Goal: Task Accomplishment & Management: Manage account settings

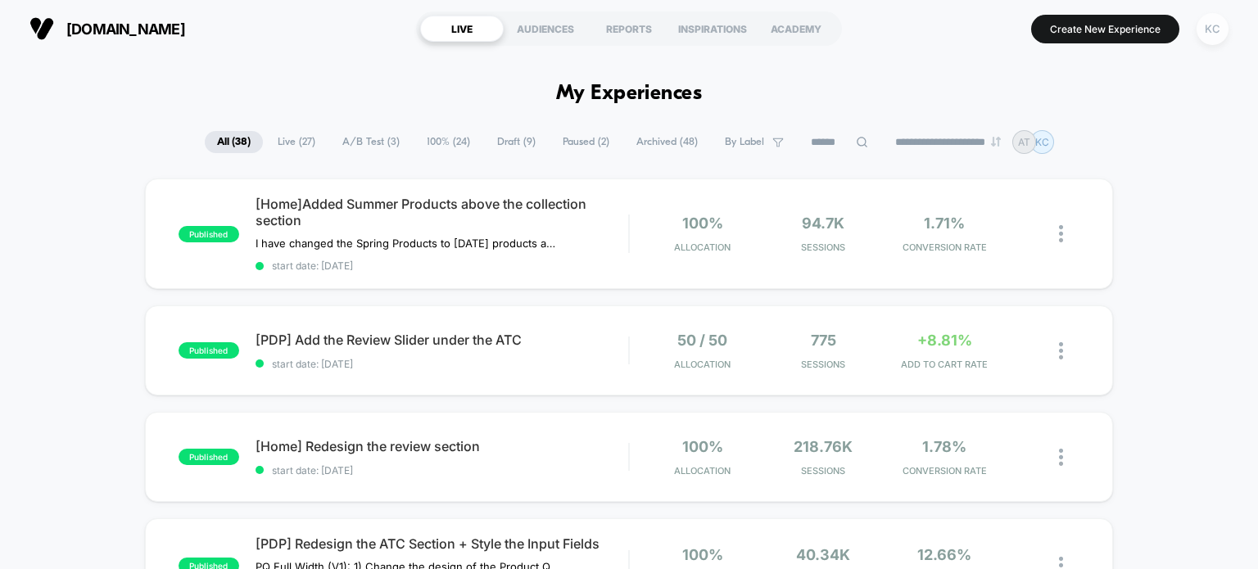
click at [1210, 31] on div "KC" at bounding box center [1213, 29] width 32 height 32
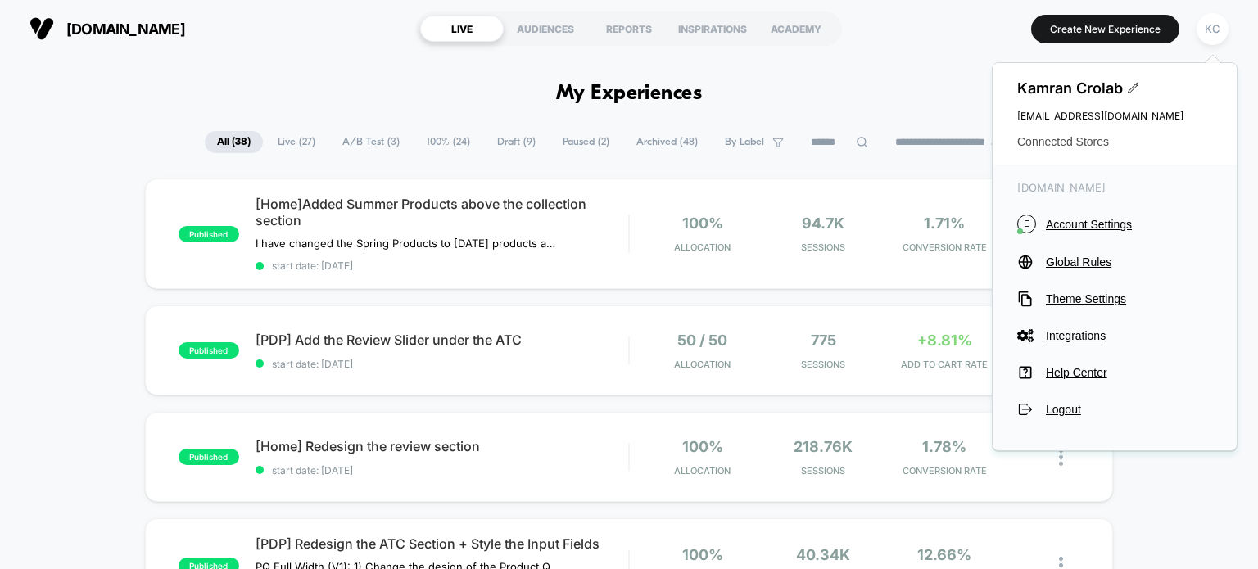
click at [1071, 140] on span "Connected Stores" at bounding box center [1114, 141] width 195 height 13
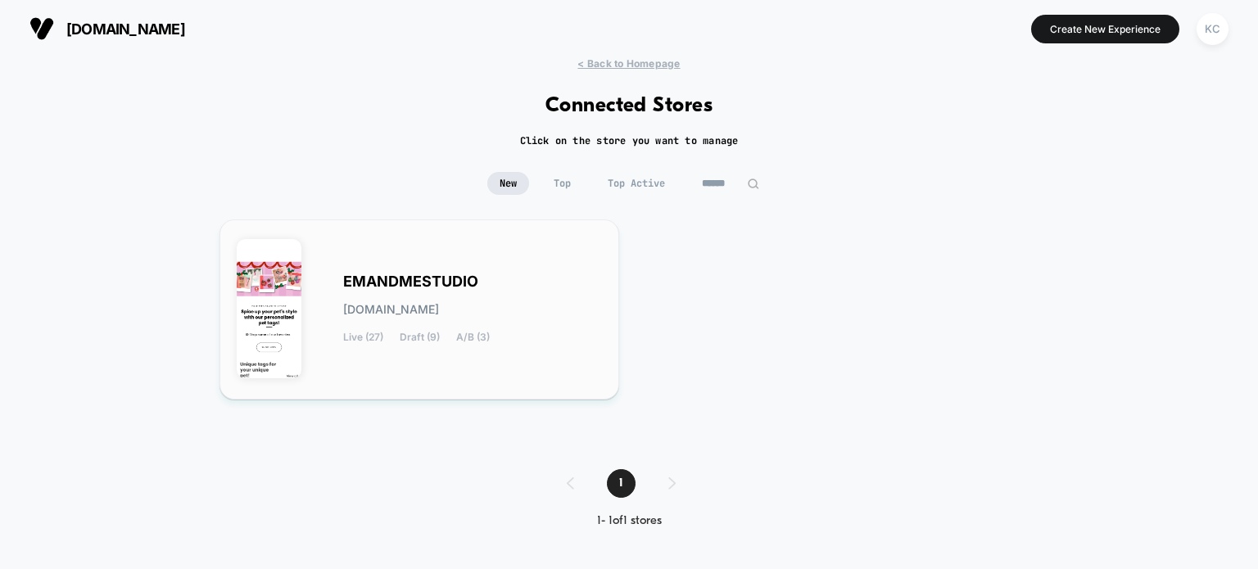
click at [486, 283] on div "EMANDMESTUDIO [DOMAIN_NAME] Live (27) Draft (9) A/B (3)" at bounding box center [472, 309] width 259 height 67
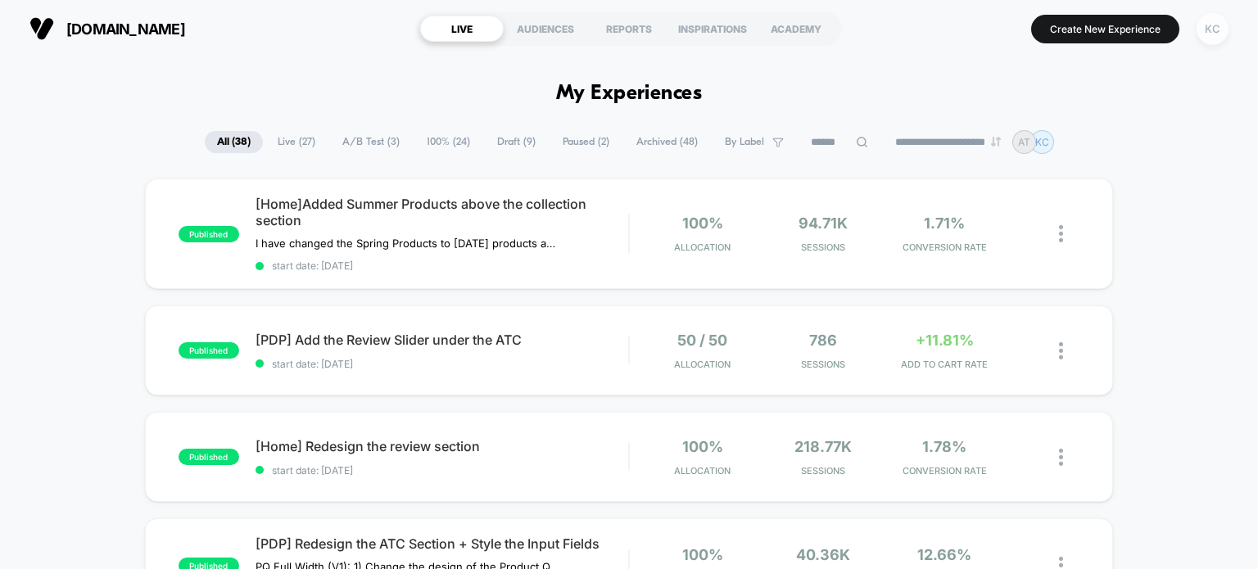
click at [1210, 27] on div "KC" at bounding box center [1213, 29] width 32 height 32
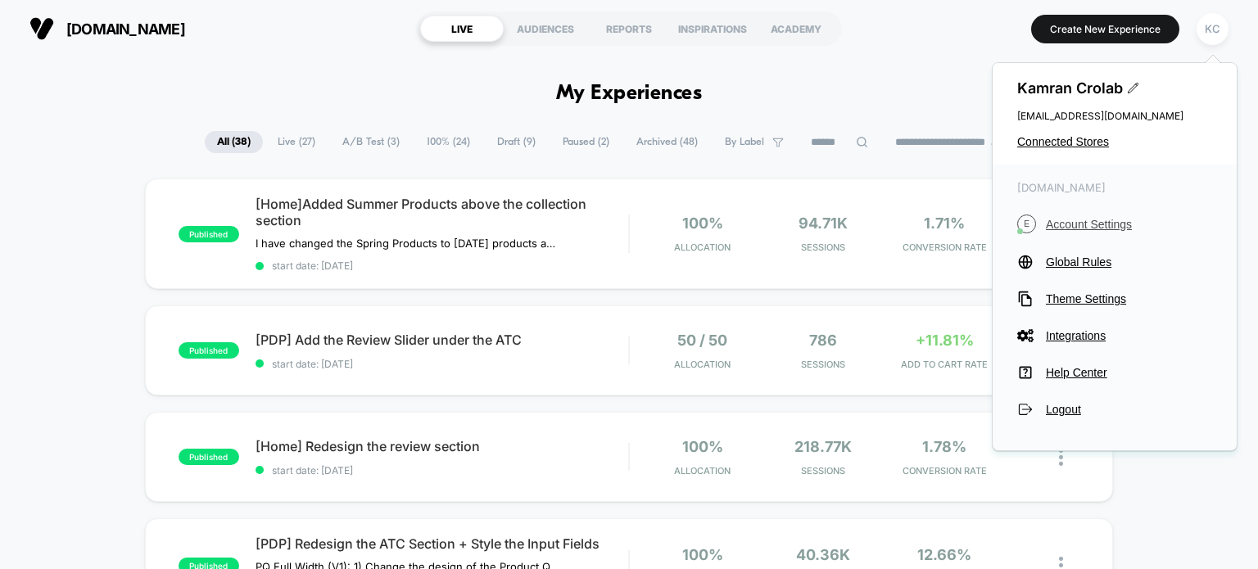
click at [1097, 219] on span "Account Settings" at bounding box center [1129, 224] width 166 height 13
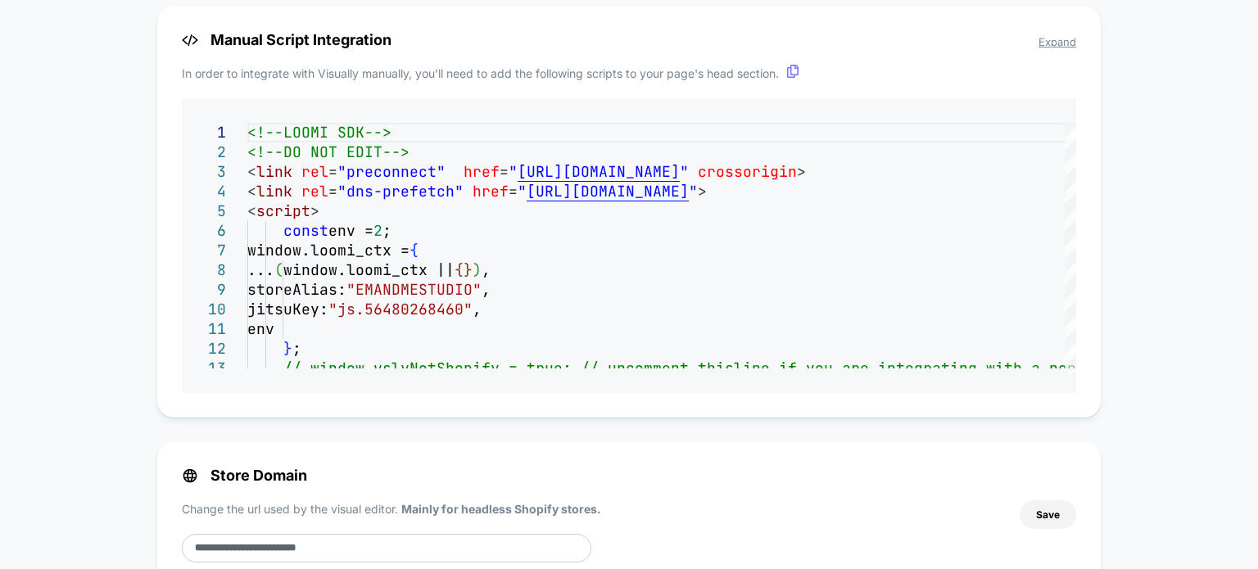
scroll to position [1221, 0]
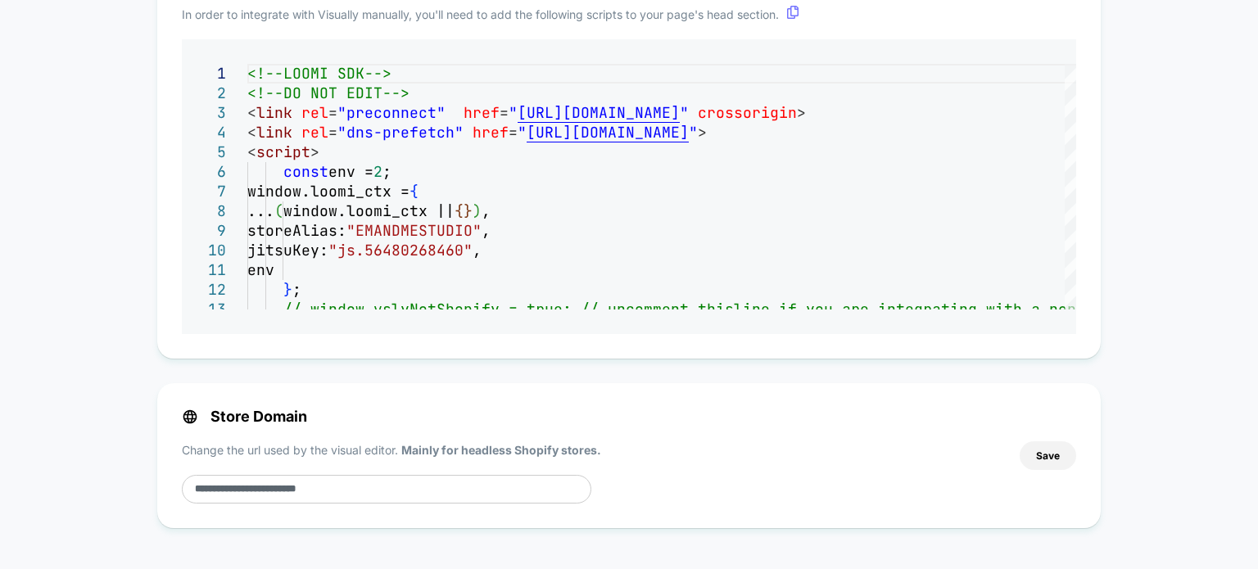
click at [360, 491] on input "**********" at bounding box center [387, 489] width 410 height 29
click at [491, 221] on div "Manual Script Integration Expand In order to integrate with Visually manually, …" at bounding box center [628, 153] width 943 height 411
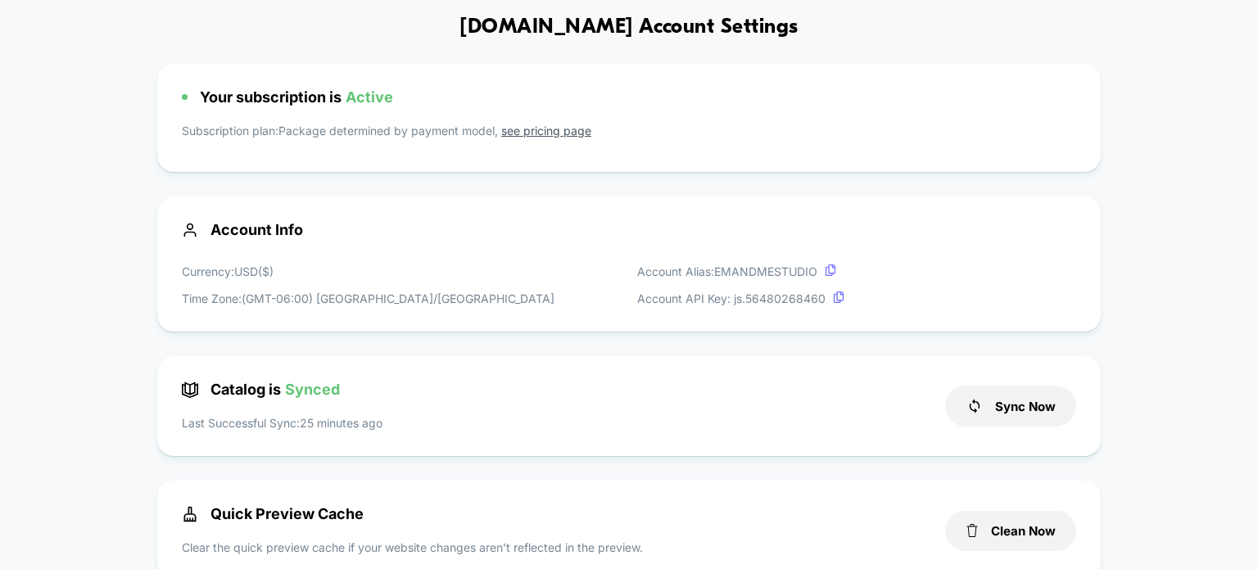
scroll to position [0, 0]
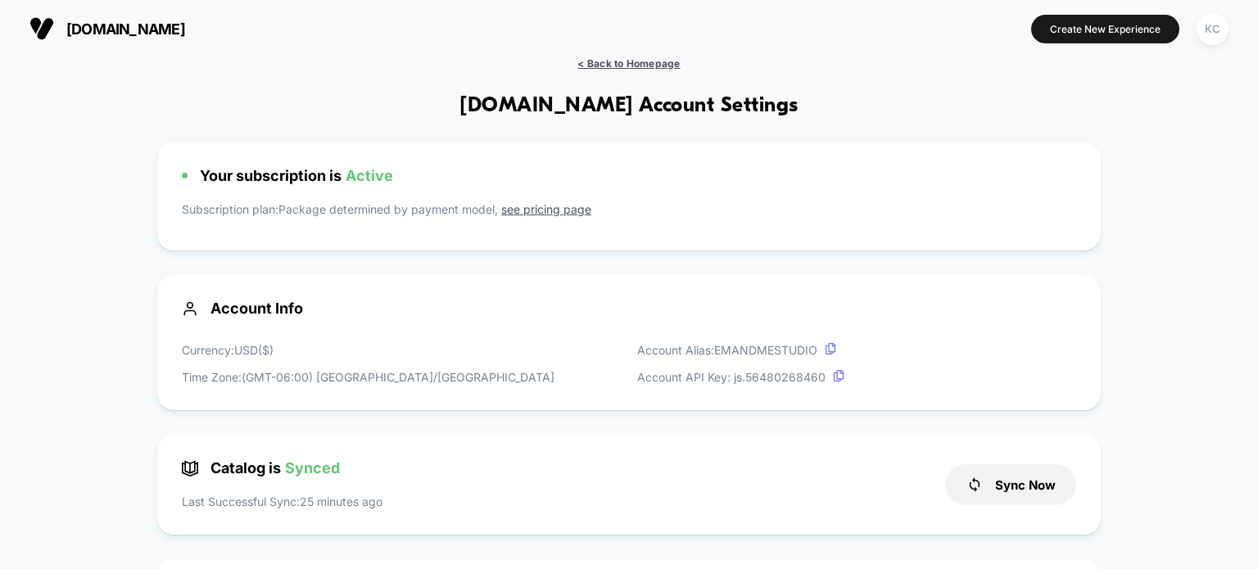
click at [604, 61] on span "< Back to Homepage" at bounding box center [628, 63] width 102 height 12
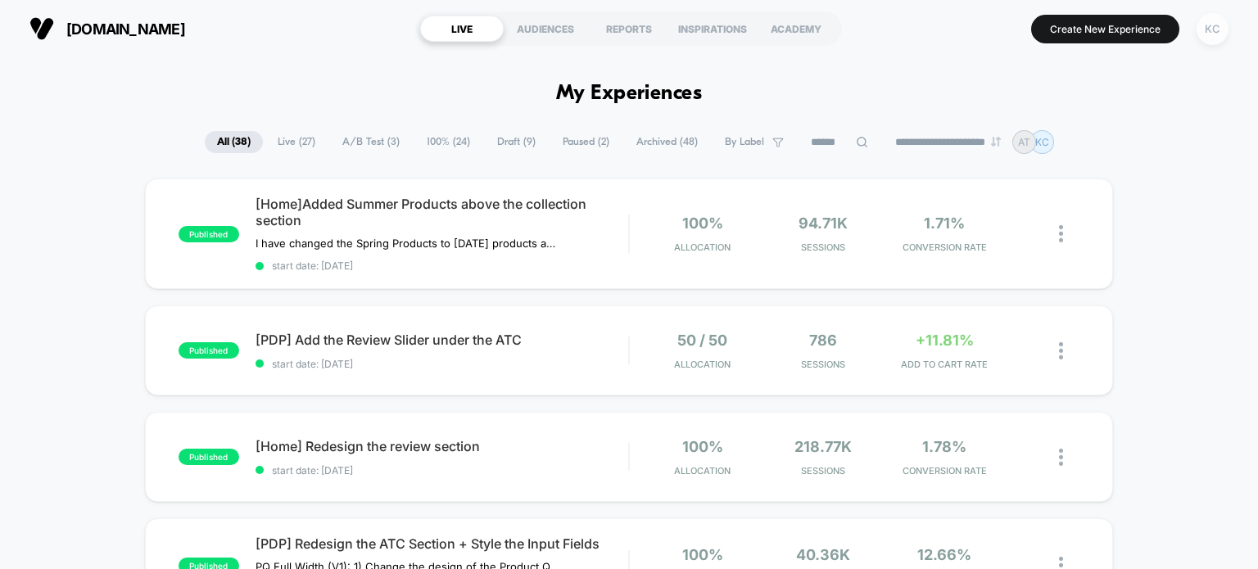
click at [1219, 21] on div "KC" at bounding box center [1213, 29] width 32 height 32
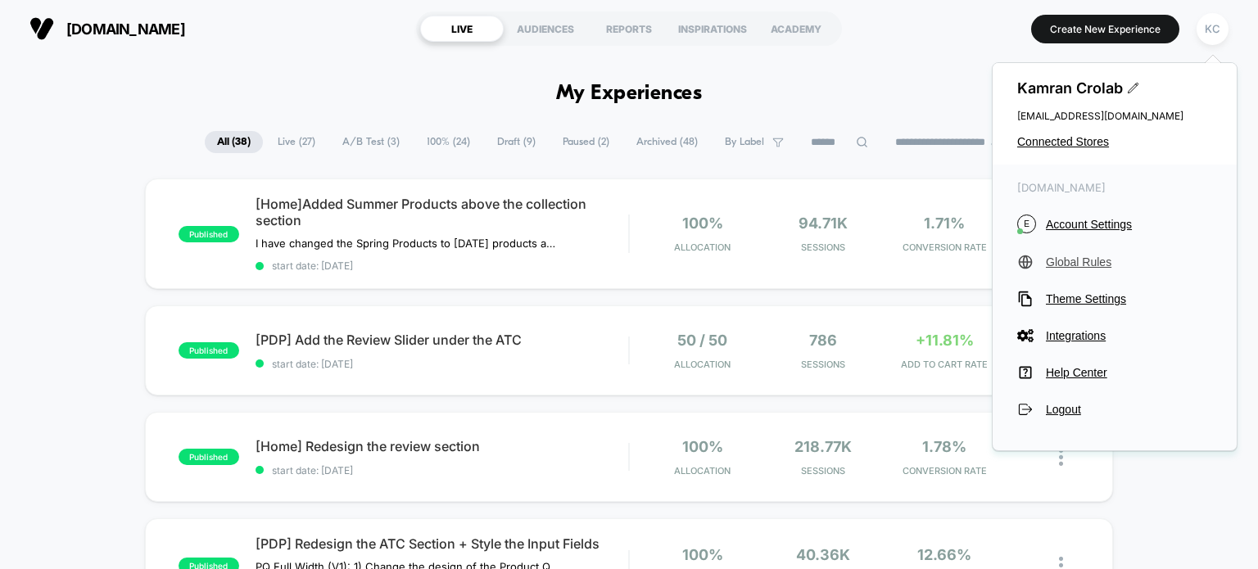
click at [1086, 265] on span "Global Rules" at bounding box center [1129, 262] width 166 height 13
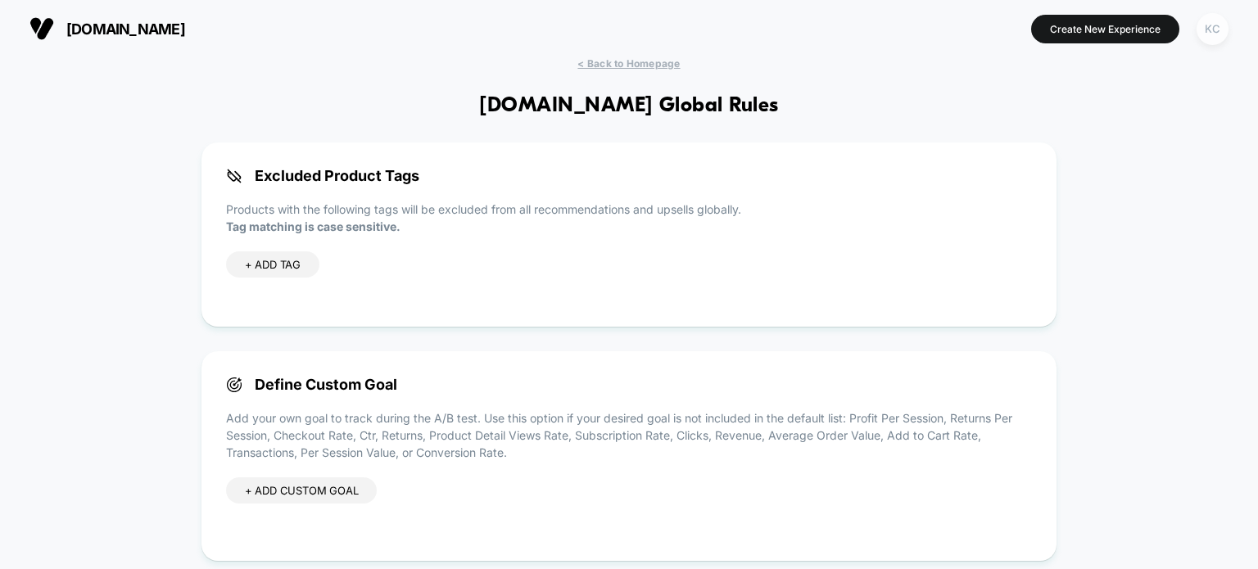
click at [1224, 29] on div "KC" at bounding box center [1213, 29] width 32 height 32
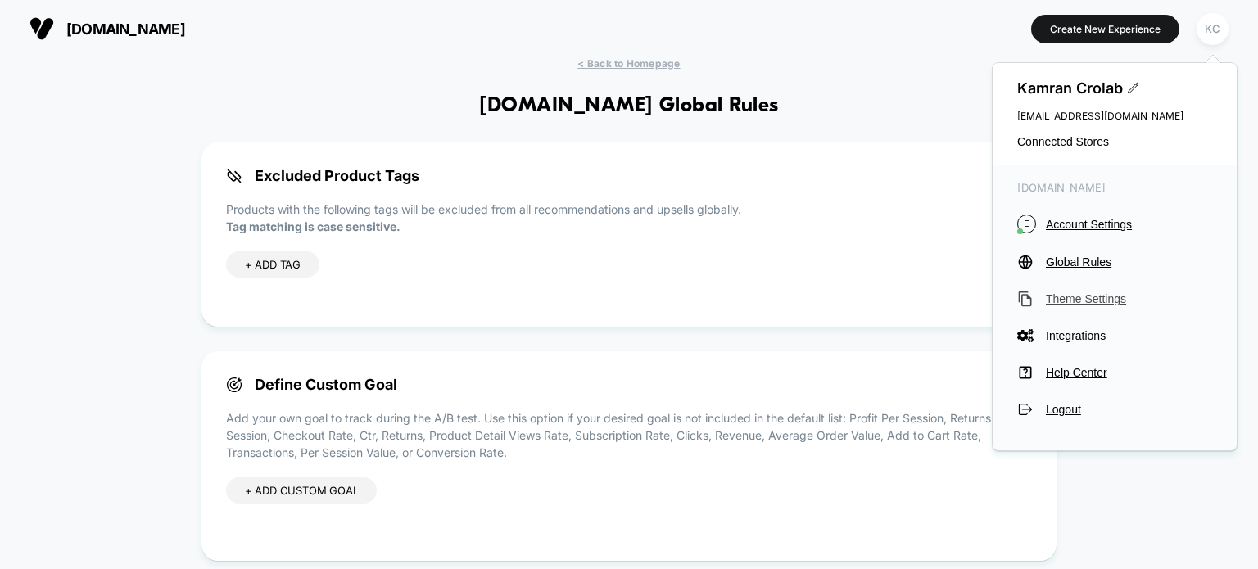
click at [1100, 301] on span "Theme Settings" at bounding box center [1129, 298] width 166 height 13
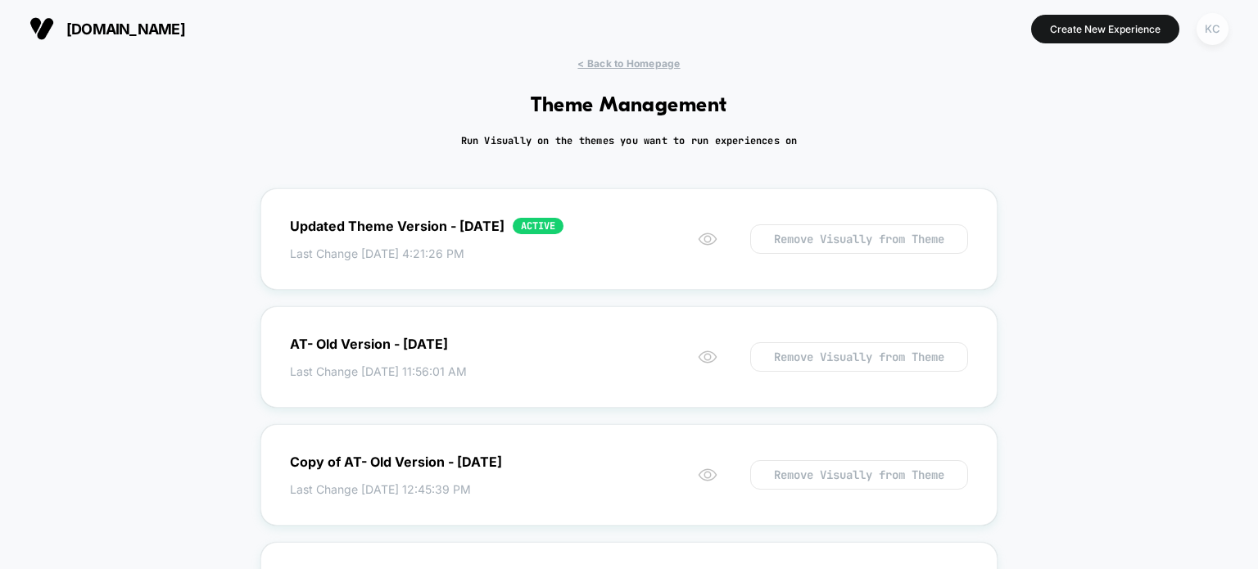
click at [1206, 31] on div "KC" at bounding box center [1213, 29] width 32 height 32
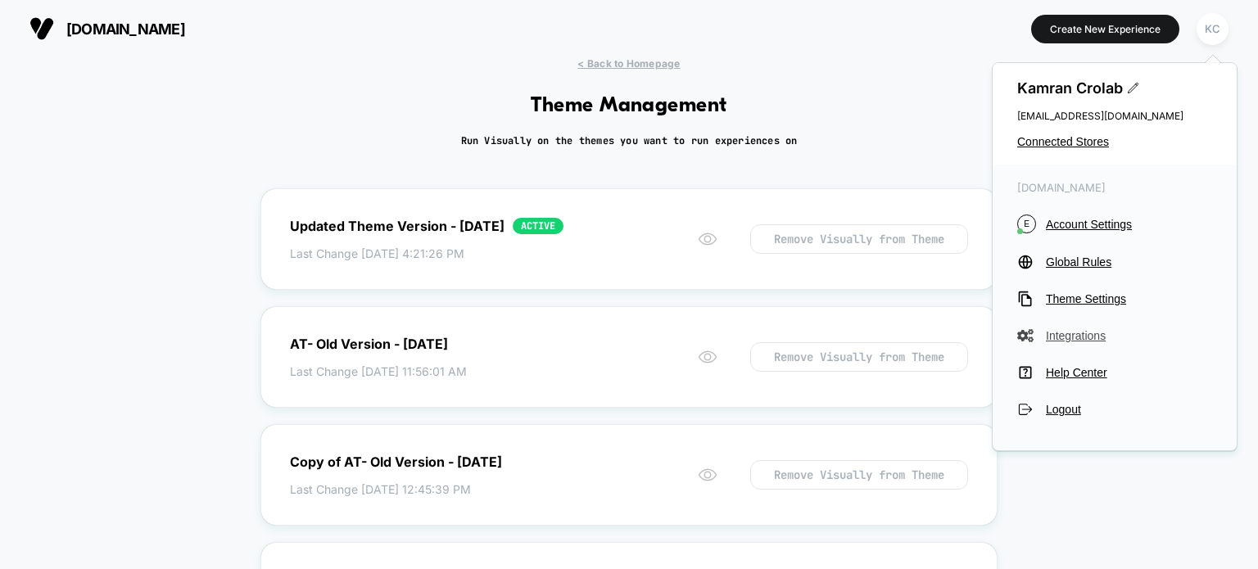
click at [1088, 342] on span "Integrations" at bounding box center [1129, 335] width 166 height 13
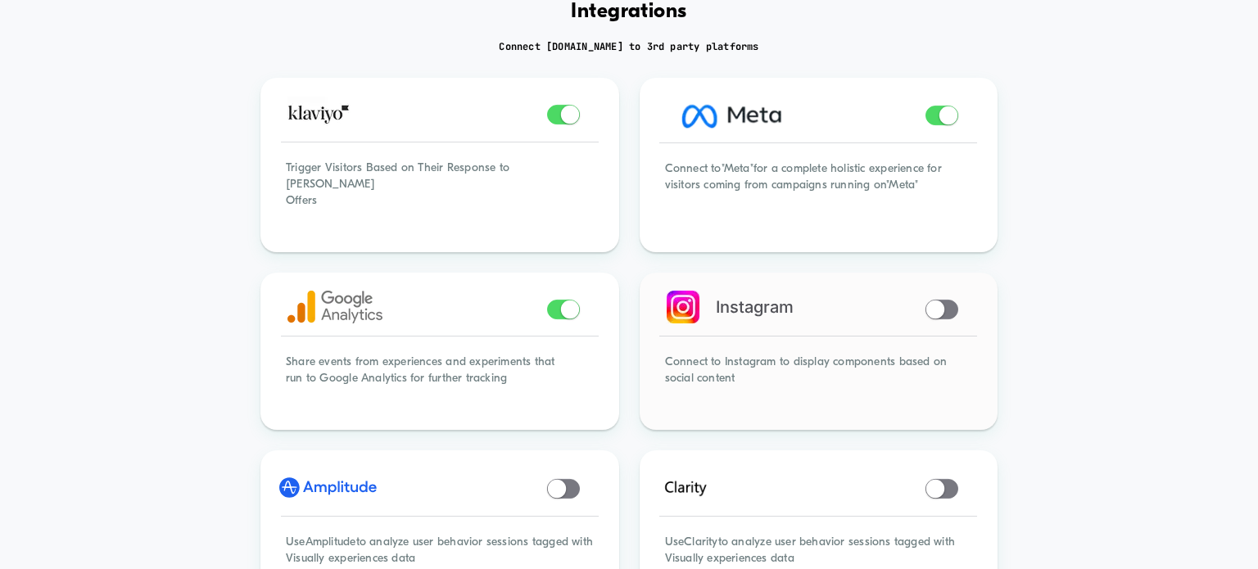
scroll to position [164, 0]
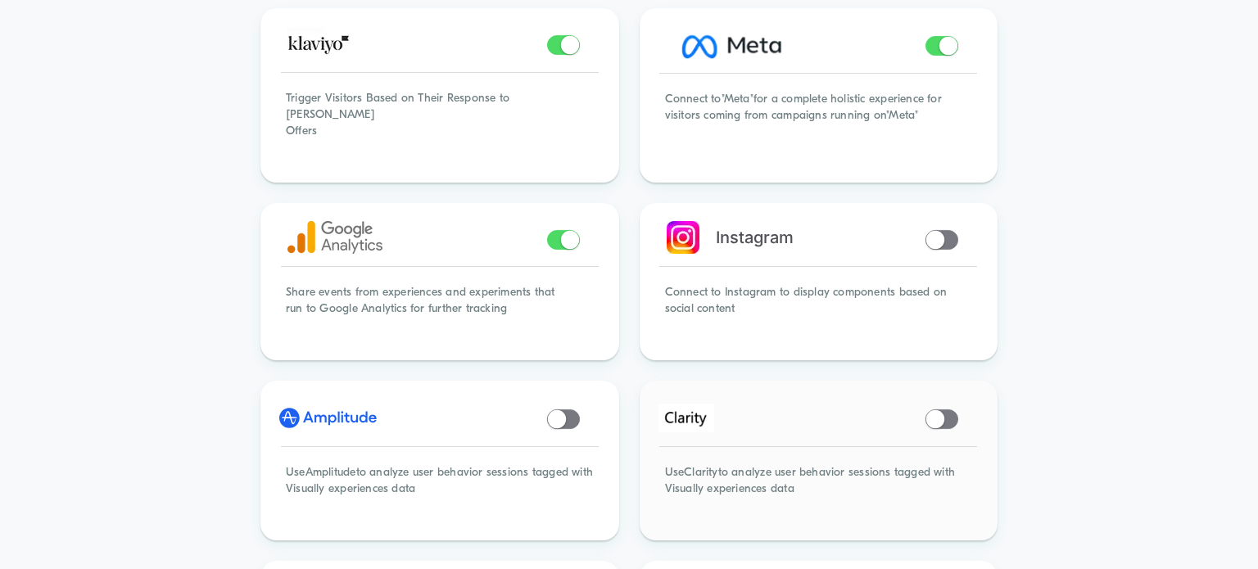
click at [943, 410] on span at bounding box center [941, 420] width 33 height 20
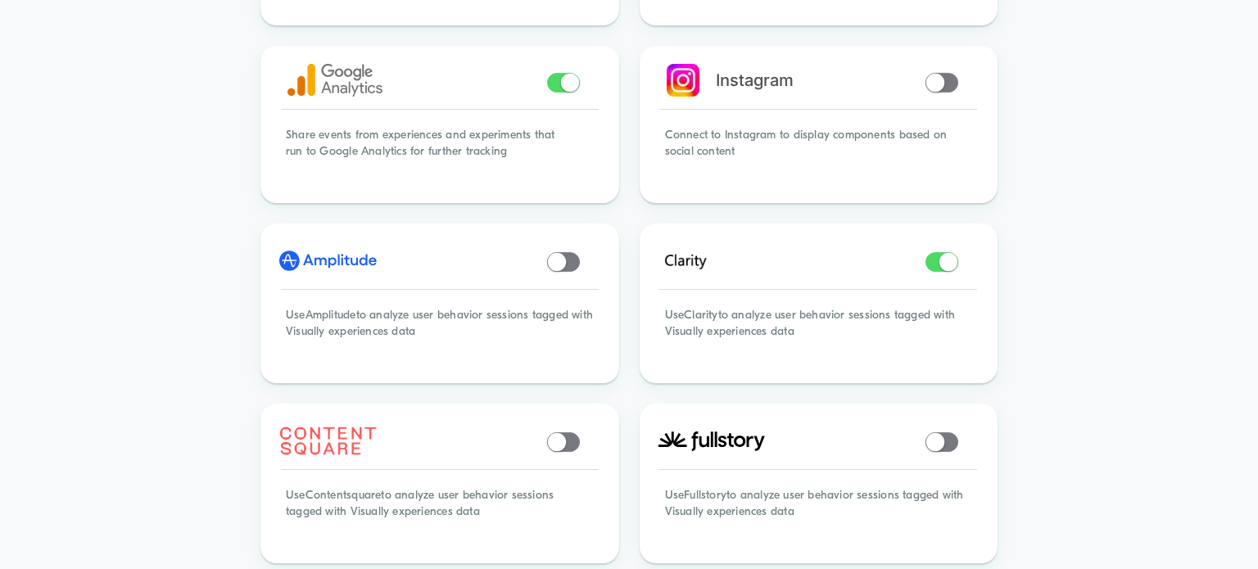
scroll to position [0, 0]
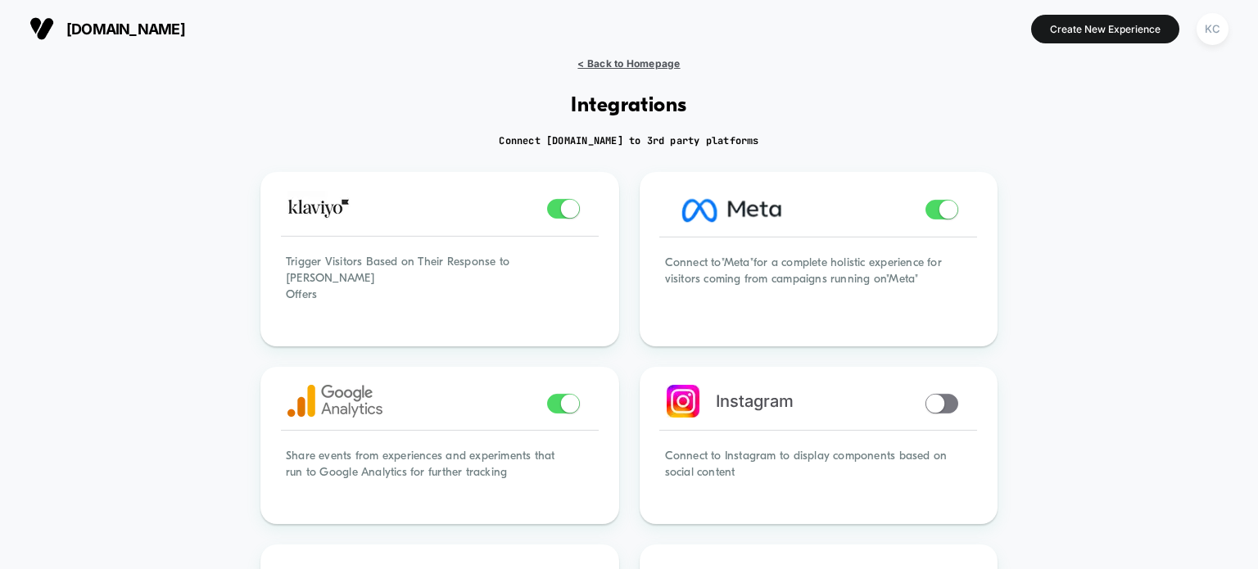
click at [610, 66] on span "< Back to Homepage" at bounding box center [628, 63] width 102 height 12
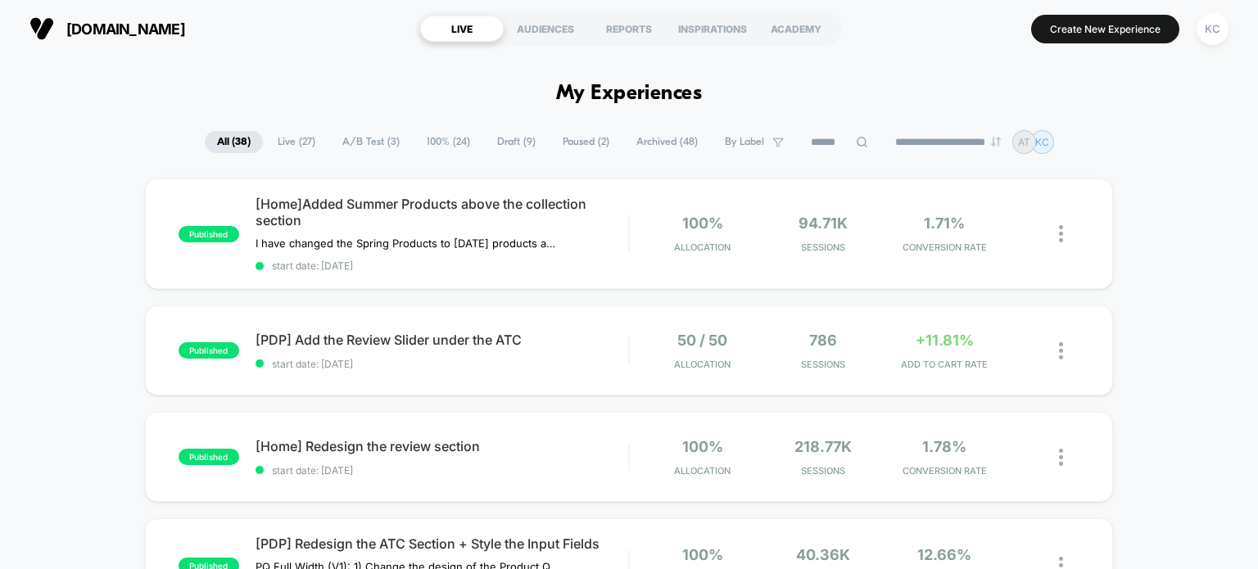
click at [1245, 22] on div "[DOMAIN_NAME] LIVE AUDIENCES REPORTS INSPIRATIONS ACADEMY Create New Experience…" at bounding box center [629, 28] width 1258 height 57
click at [1215, 27] on div "KC" at bounding box center [1213, 29] width 32 height 32
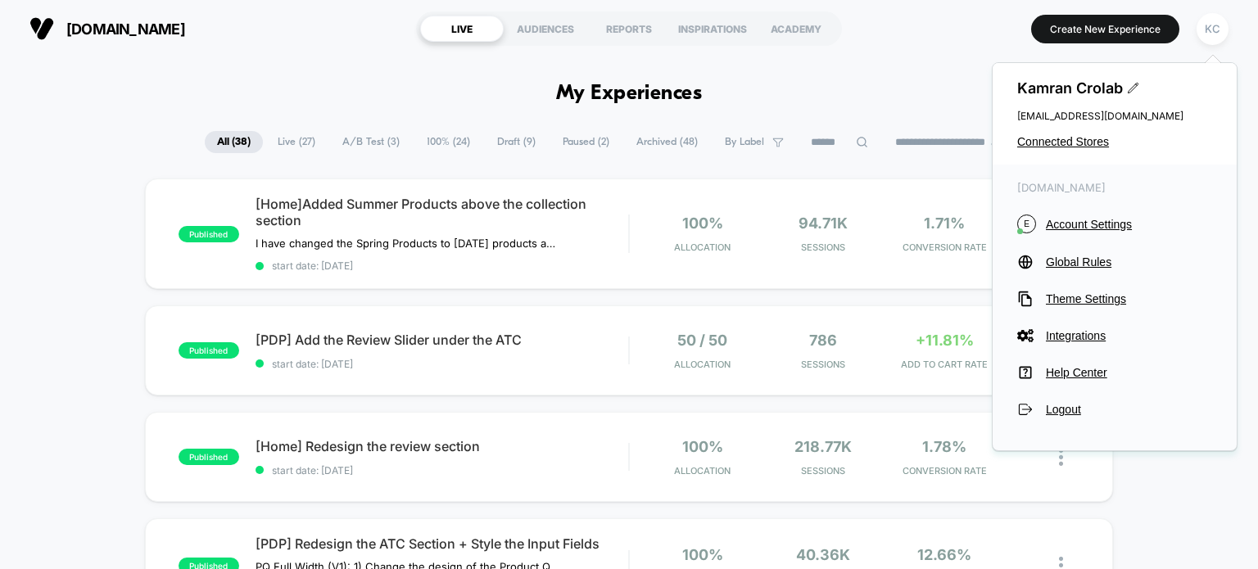
click at [1070, 223] on span "Account Settings" at bounding box center [1129, 224] width 166 height 13
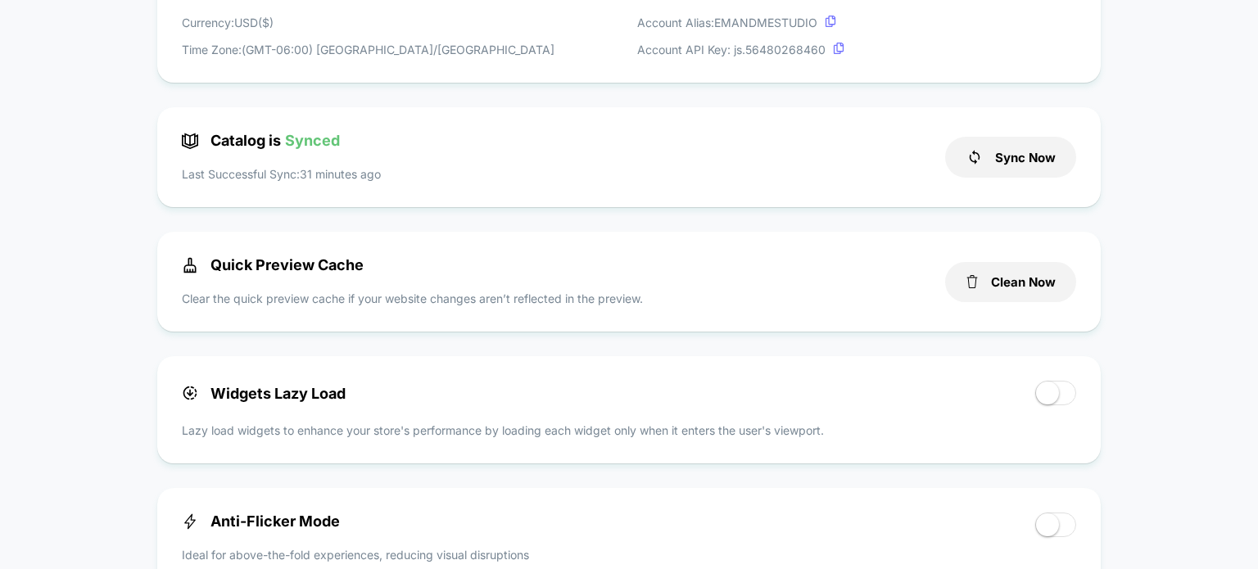
scroll to position [410, 0]
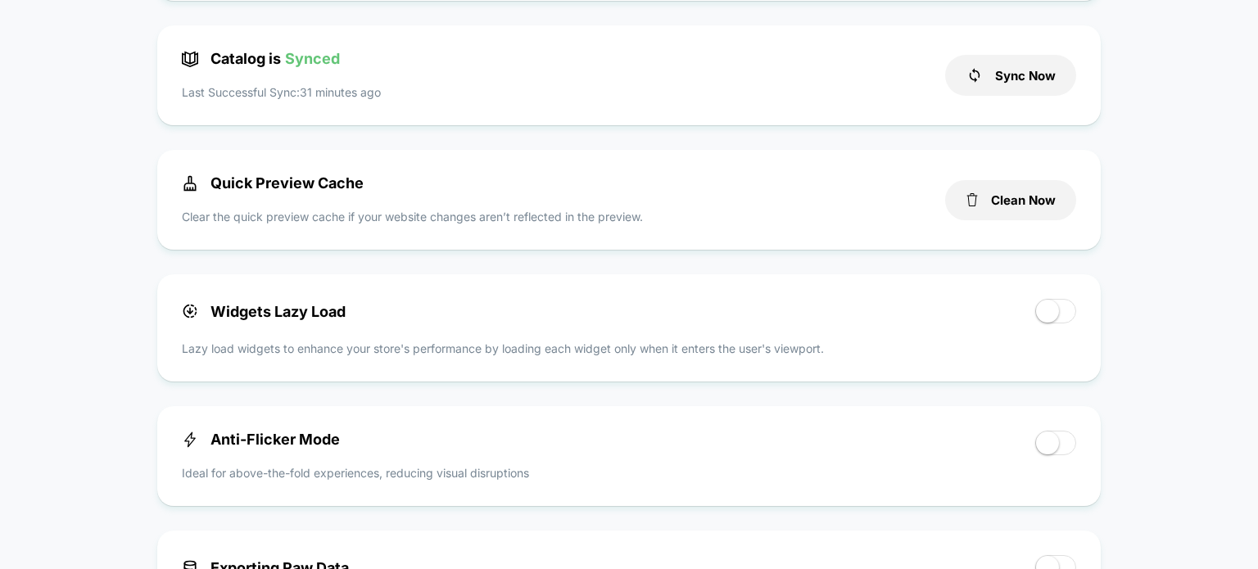
click at [1072, 319] on span at bounding box center [1055, 311] width 41 height 25
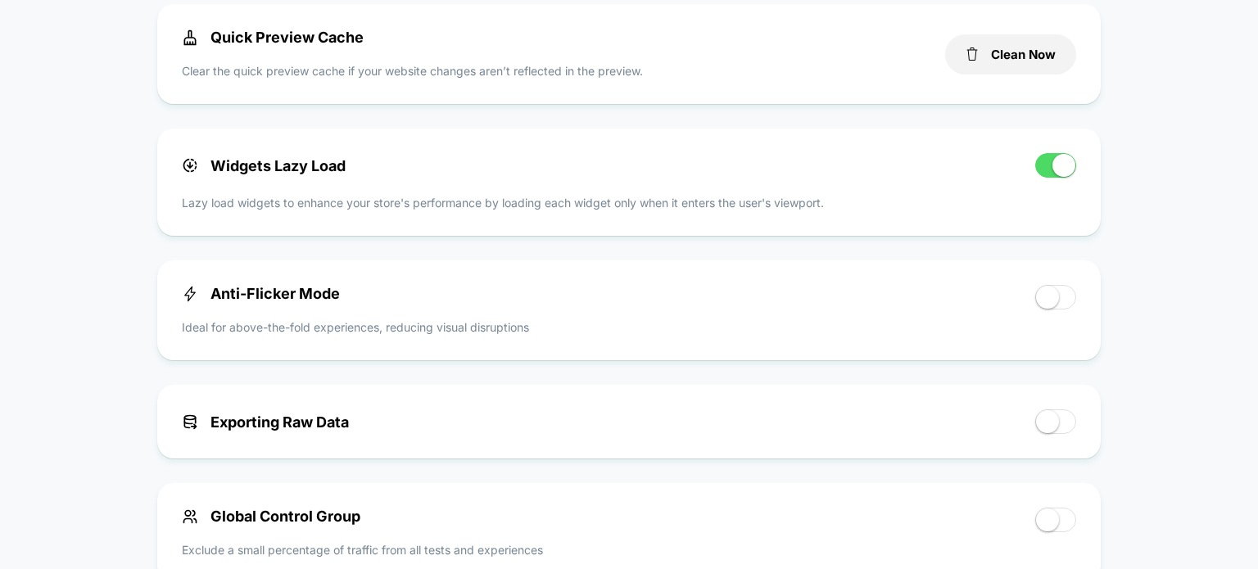
scroll to position [573, 0]
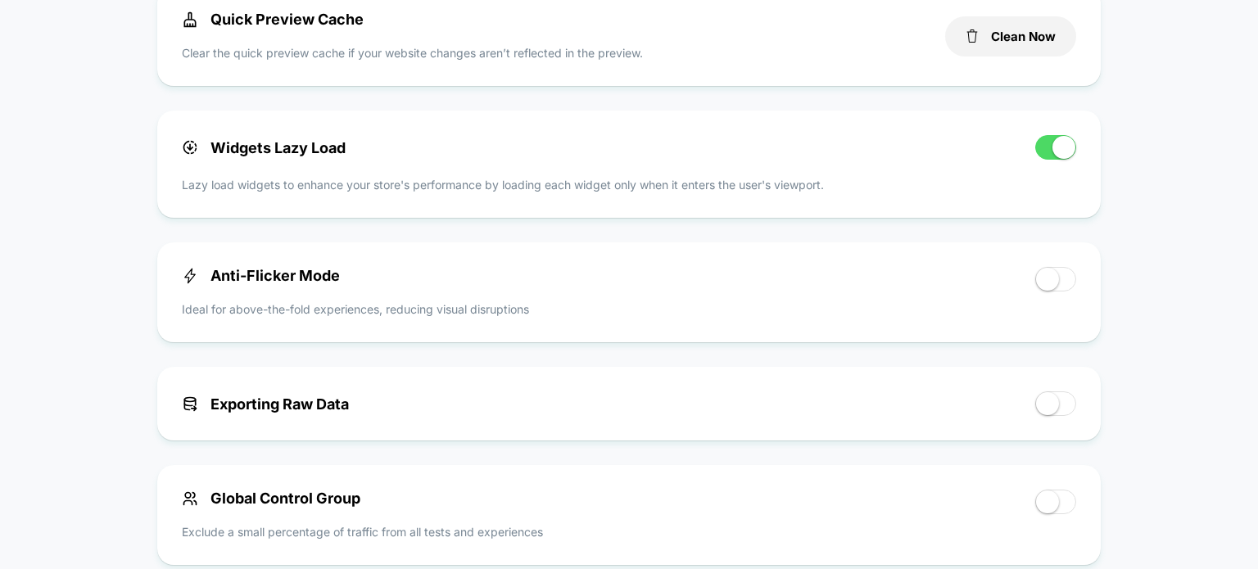
click at [1061, 289] on span at bounding box center [1055, 279] width 41 height 25
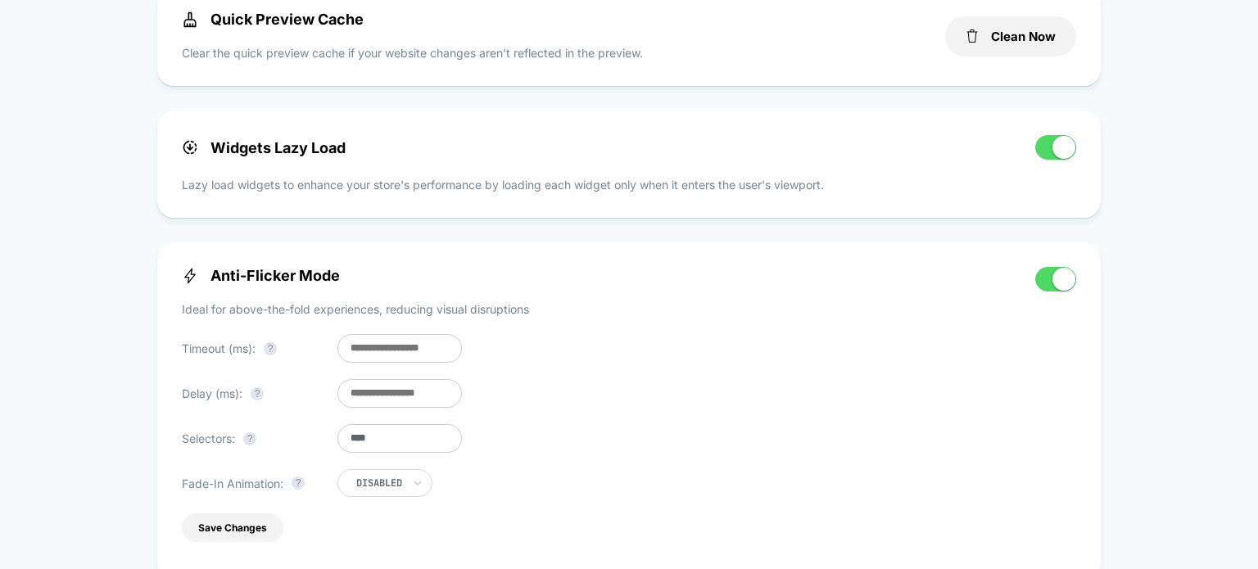
click at [1062, 278] on span at bounding box center [1063, 279] width 23 height 23
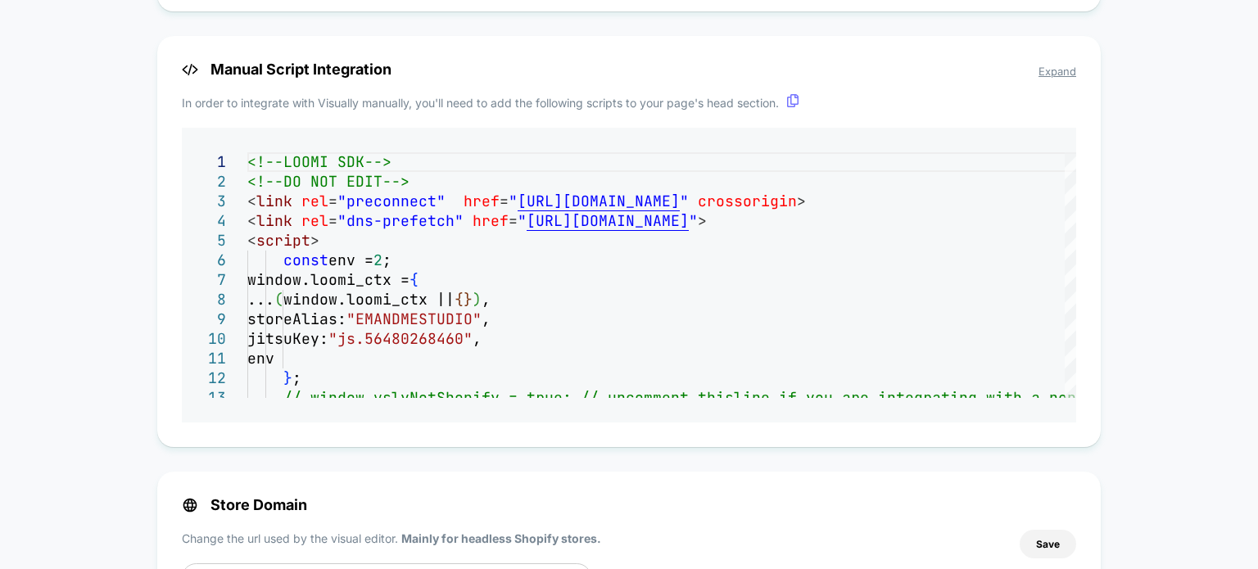
scroll to position [1057, 0]
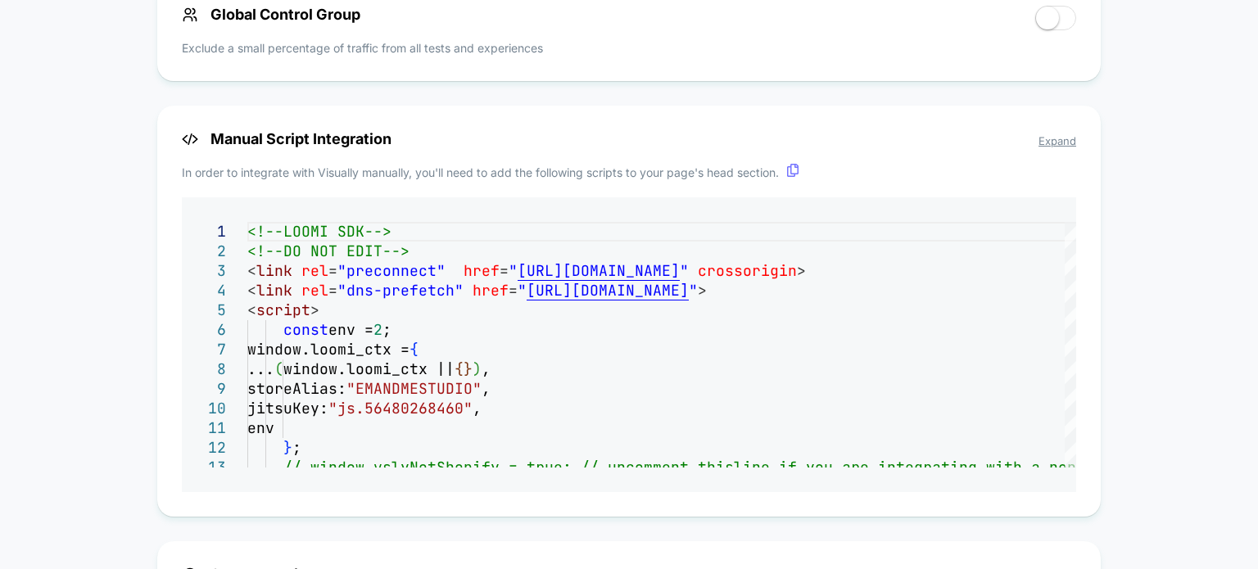
click at [989, 363] on div "Manual Script Integration Expand In order to integrate with Visually manually, …" at bounding box center [628, 311] width 943 height 411
click at [796, 175] on icon at bounding box center [792, 170] width 11 height 13
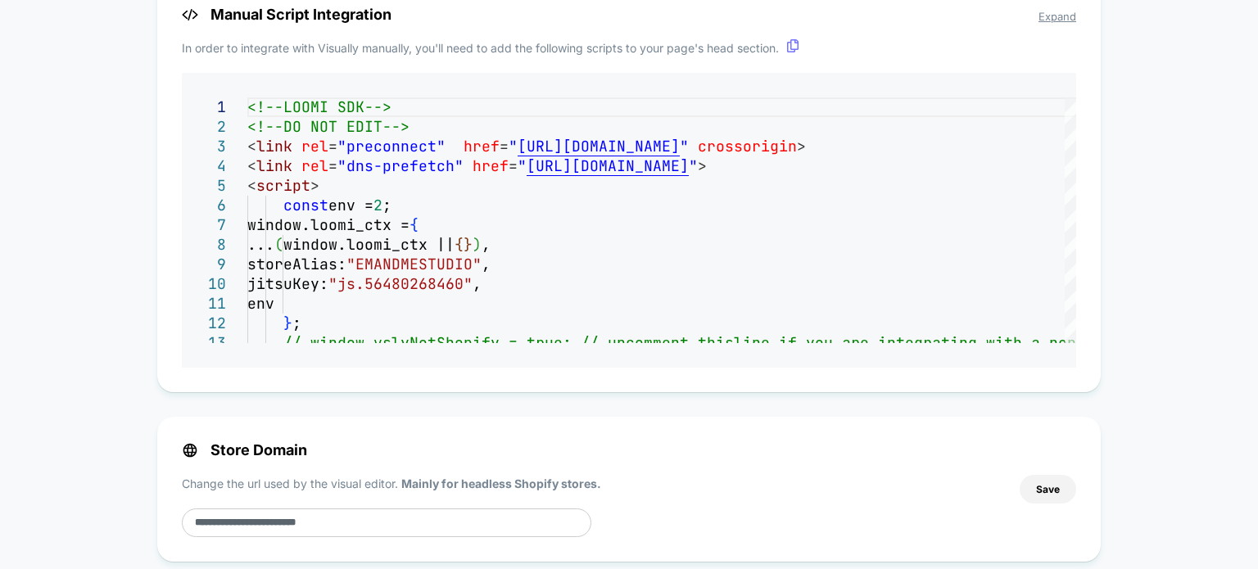
scroll to position [1221, 0]
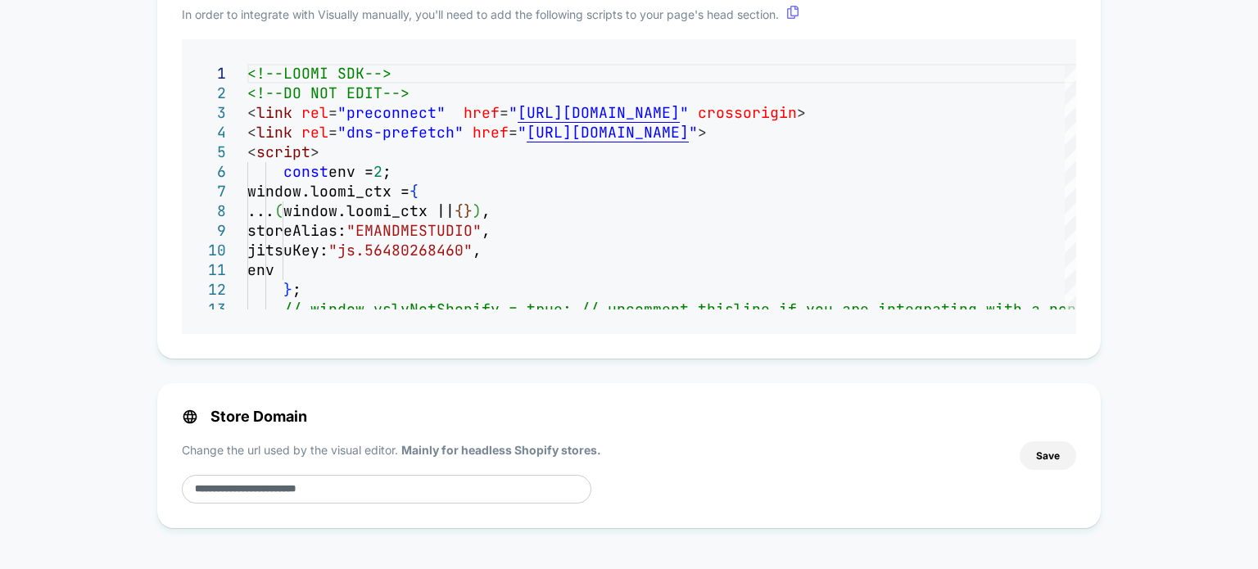
click at [629, 261] on div "Manual Script Integration Expand In order to integrate with Visually manually, …" at bounding box center [628, 153] width 943 height 411
